Goal: Task Accomplishment & Management: Manage account settings

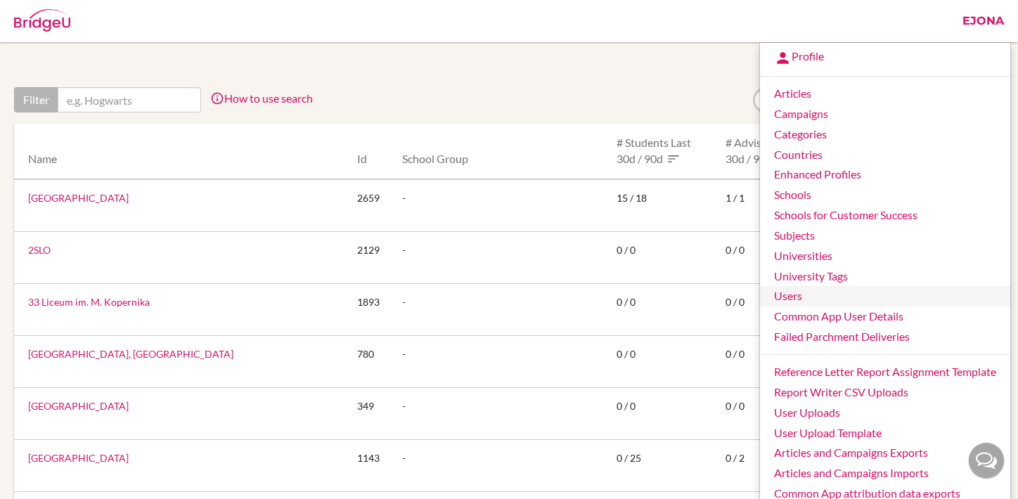
click at [786, 293] on link "Users" at bounding box center [885, 296] width 250 height 20
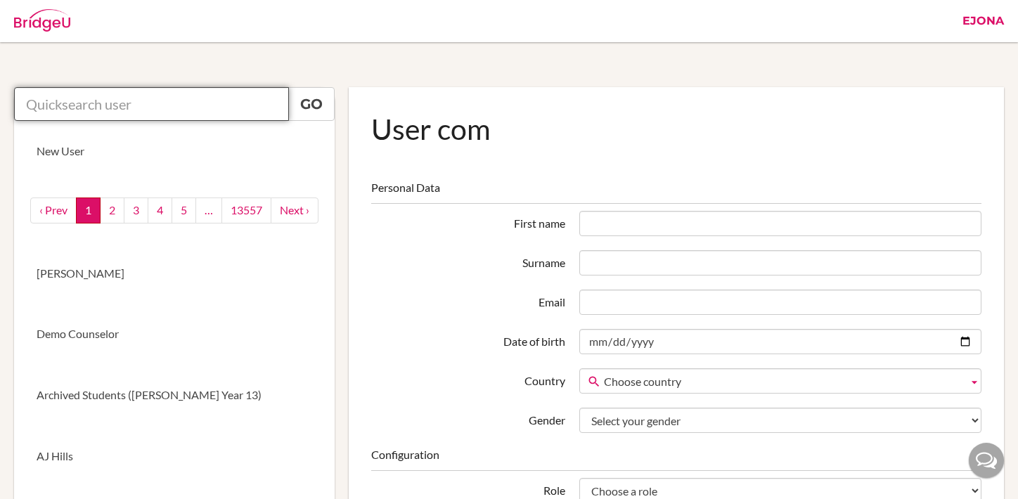
click at [110, 100] on input "text" at bounding box center [151, 104] width 275 height 34
paste input "collegecounselor@horizon.ac.jp"
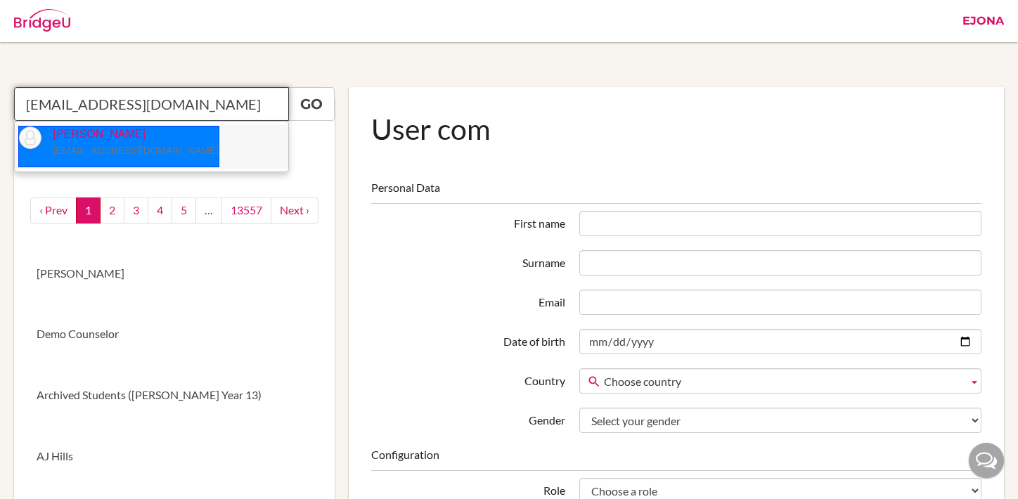
click at [124, 155] on small "collegecounselor@horizon.ac.jp" at bounding box center [136, 150] width 166 height 11
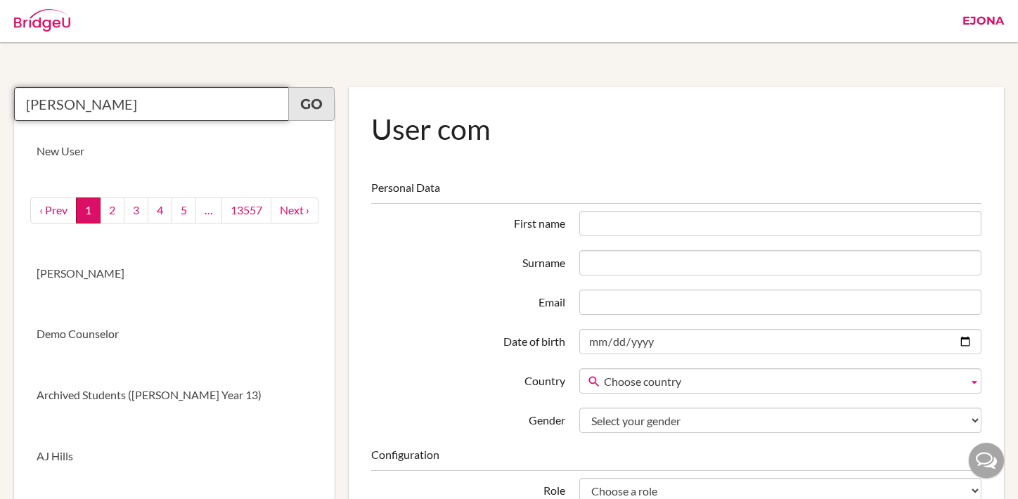
type input "Brandon Smalls"
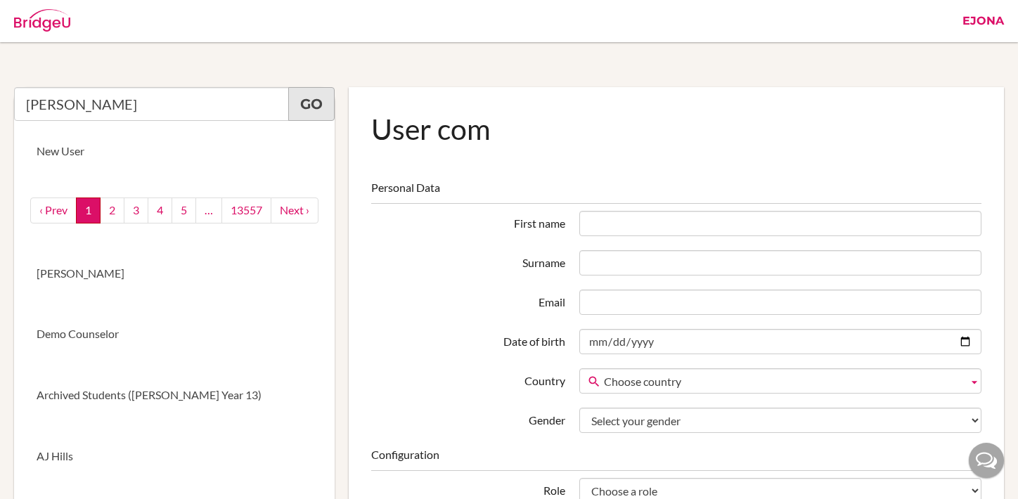
click at [290, 105] on link "Go" at bounding box center [311, 104] width 46 height 34
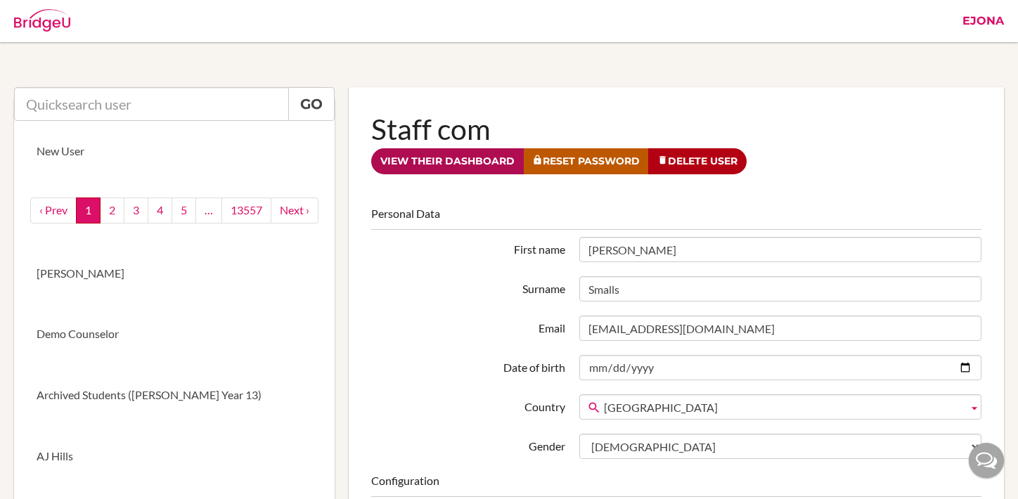
click at [474, 153] on link "View their dashboard" at bounding box center [447, 161] width 153 height 26
